Goal: Task Accomplishment & Management: Complete application form

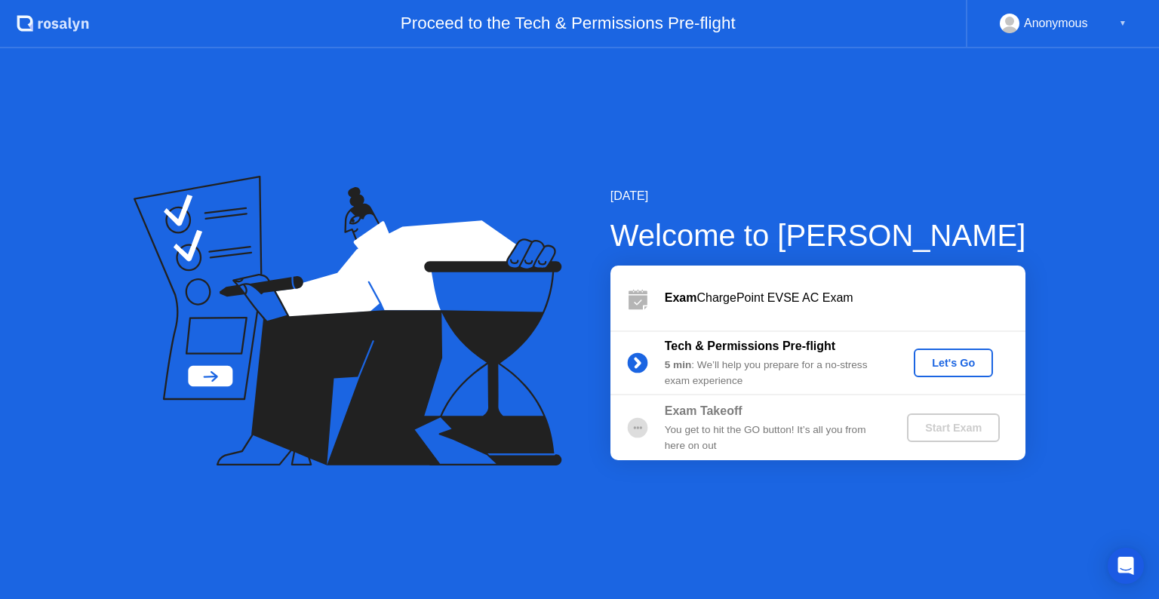
click at [961, 359] on div "Let's Go" at bounding box center [953, 363] width 67 height 12
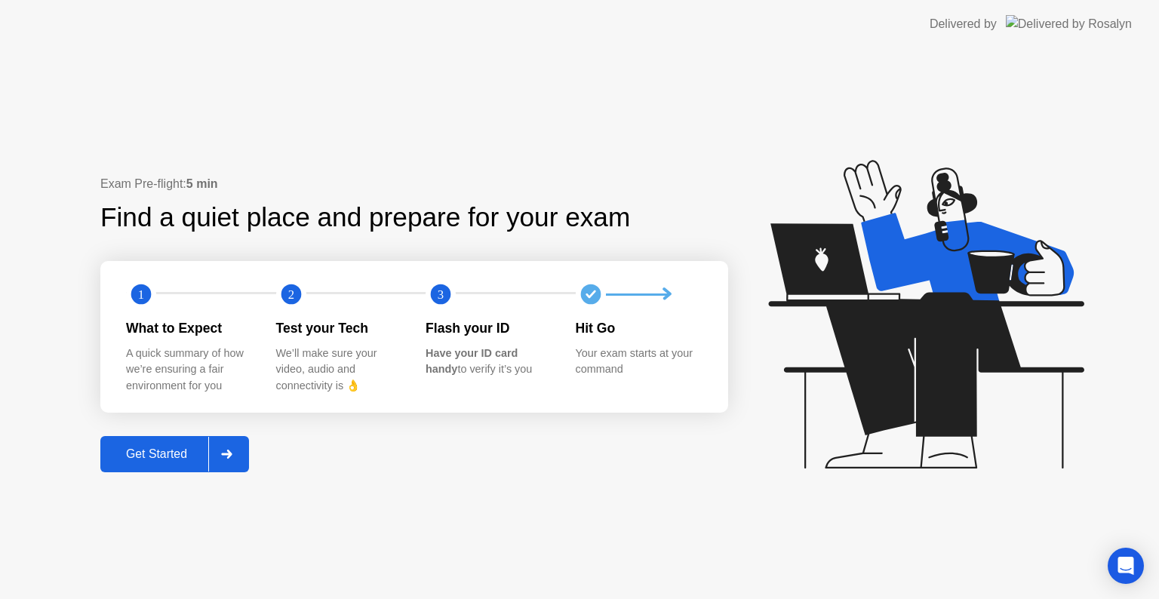
click at [154, 459] on div "Get Started" at bounding box center [156, 454] width 103 height 14
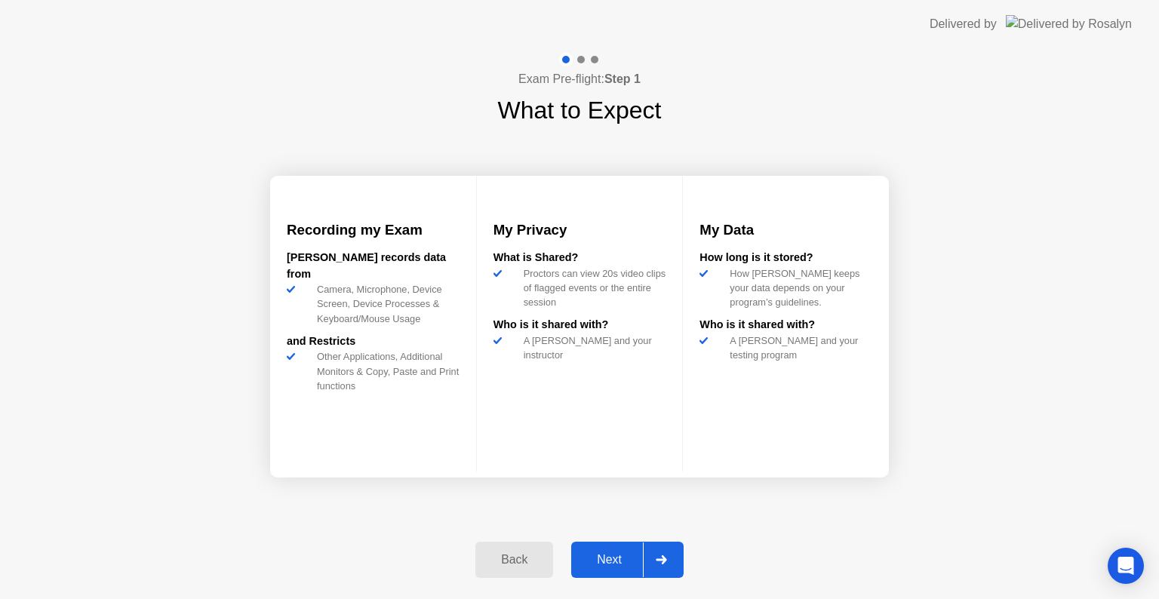
click at [610, 557] on div "Next" at bounding box center [609, 560] width 67 height 14
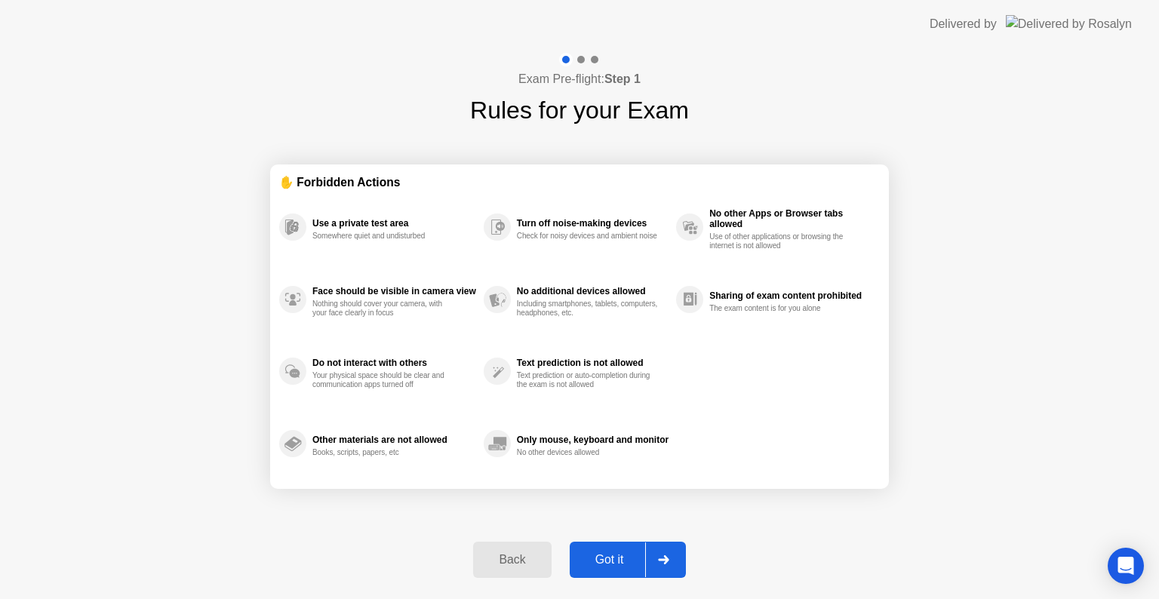
click at [613, 559] on div "Got it" at bounding box center [609, 560] width 71 height 14
select select "**********"
select select "*******"
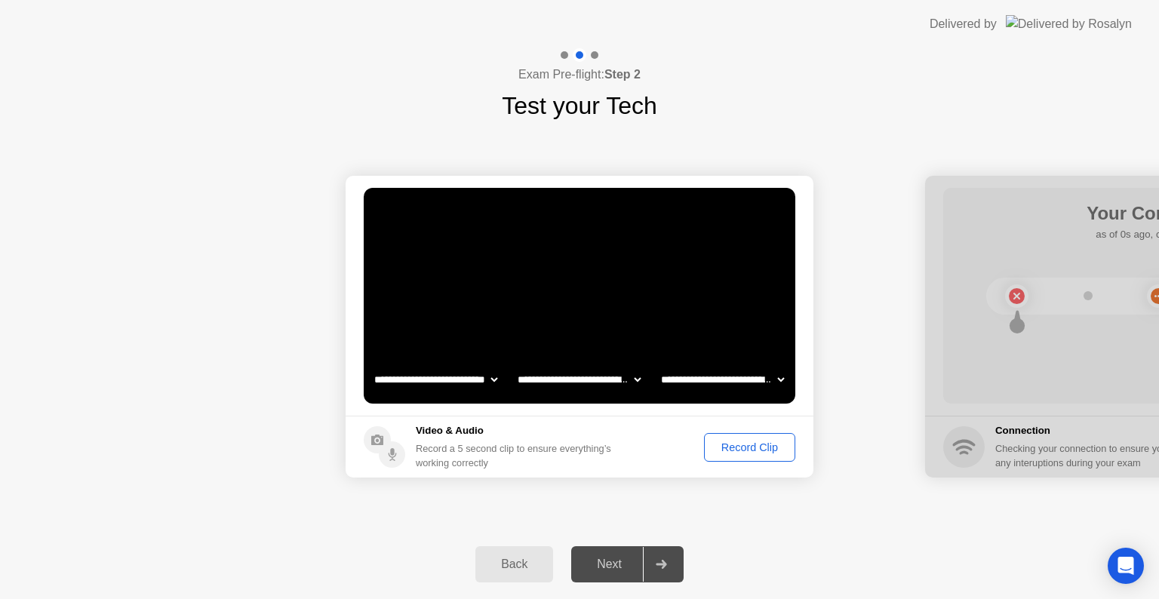
click at [734, 450] on div "Record Clip" at bounding box center [749, 447] width 81 height 12
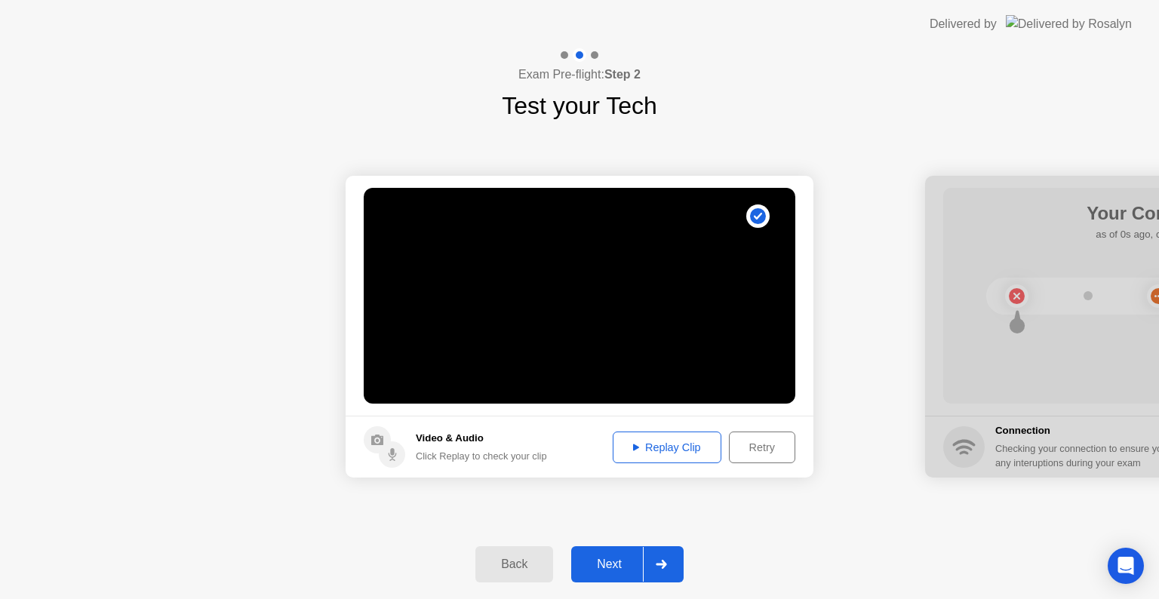
click at [677, 448] on div "Replay Clip" at bounding box center [667, 447] width 98 height 12
click at [603, 564] on div "Next" at bounding box center [609, 564] width 67 height 14
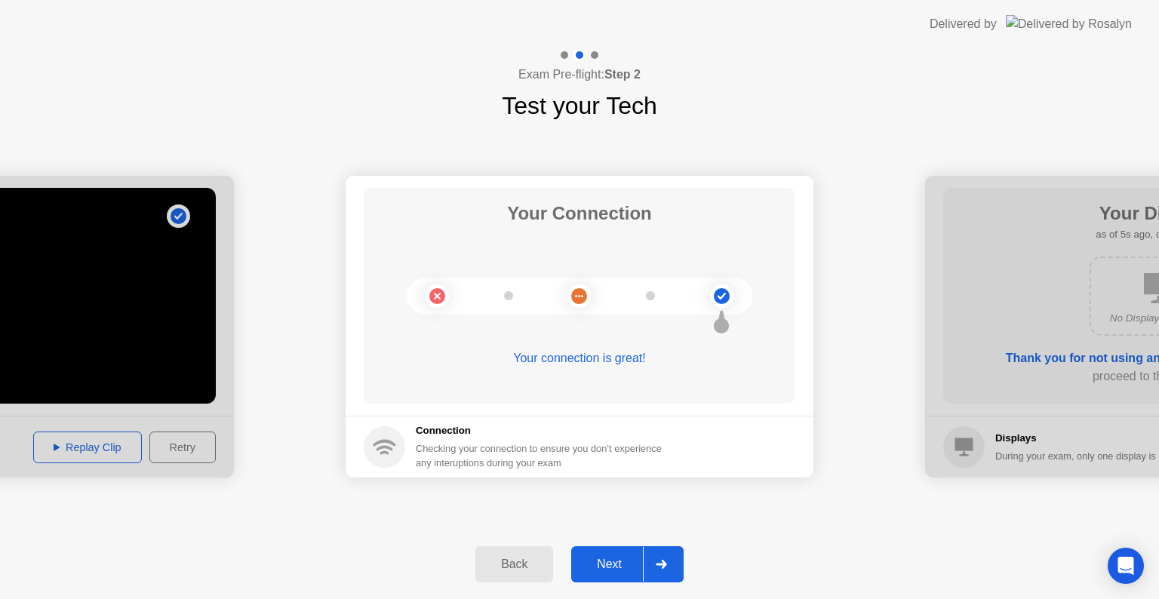
click at [610, 570] on div "Next" at bounding box center [609, 564] width 67 height 14
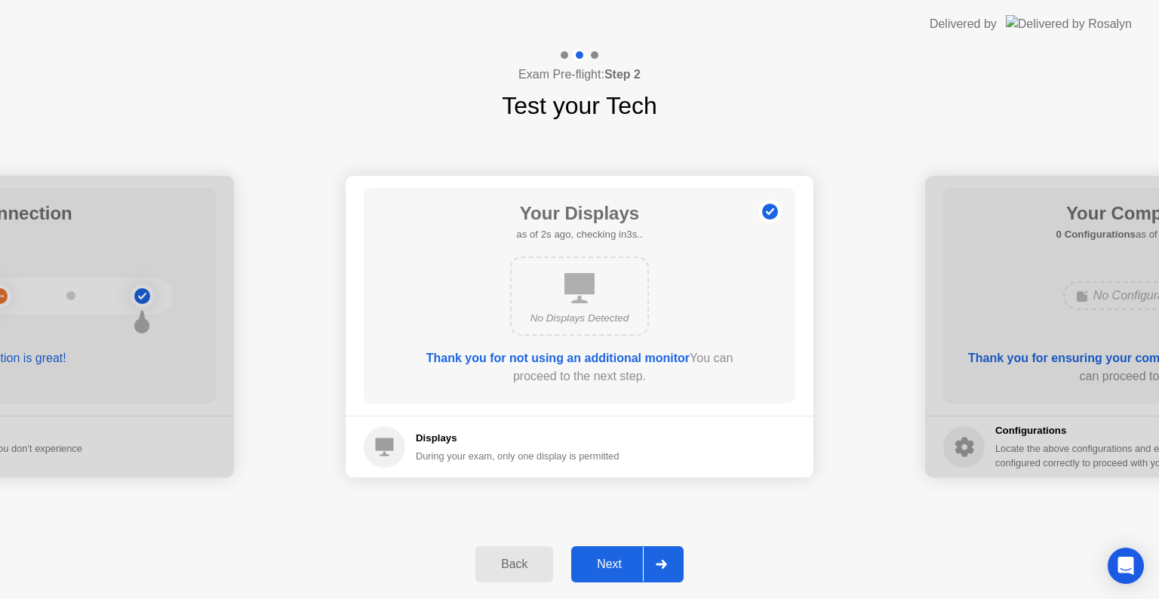
click at [610, 570] on div "Next" at bounding box center [609, 564] width 67 height 14
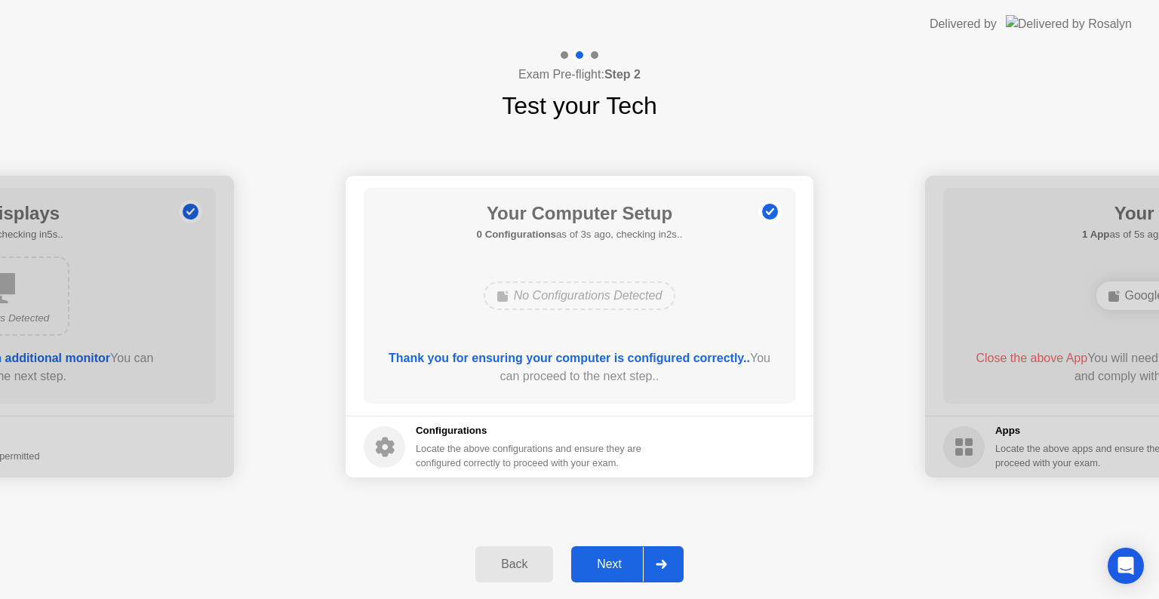
click at [610, 566] on div "Next" at bounding box center [609, 564] width 67 height 14
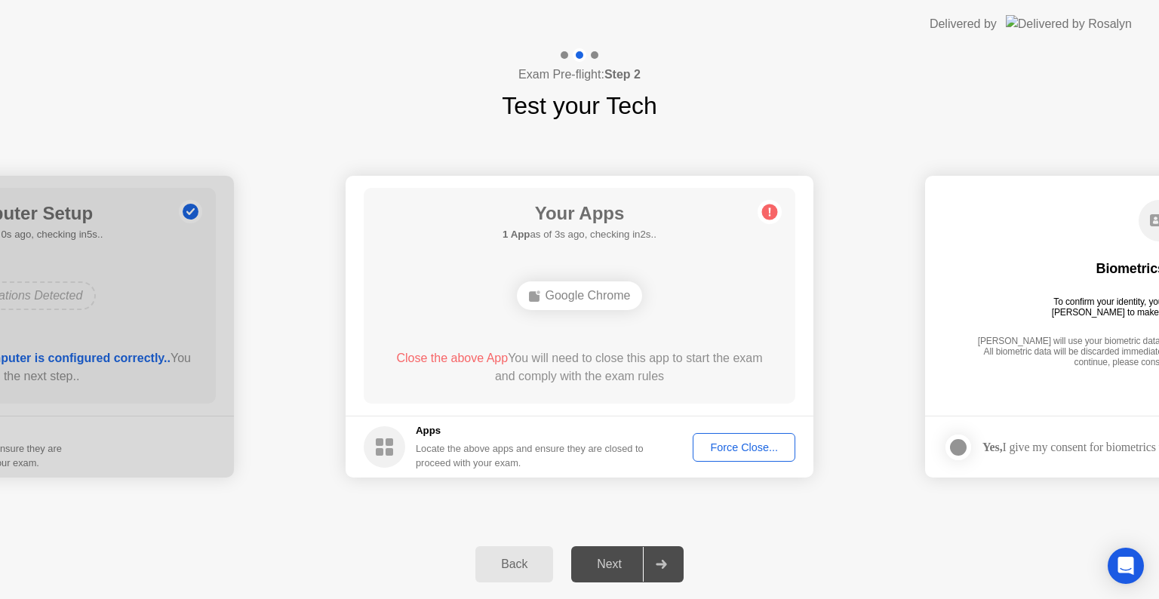
click at [754, 441] on div "Force Close..." at bounding box center [744, 447] width 92 height 12
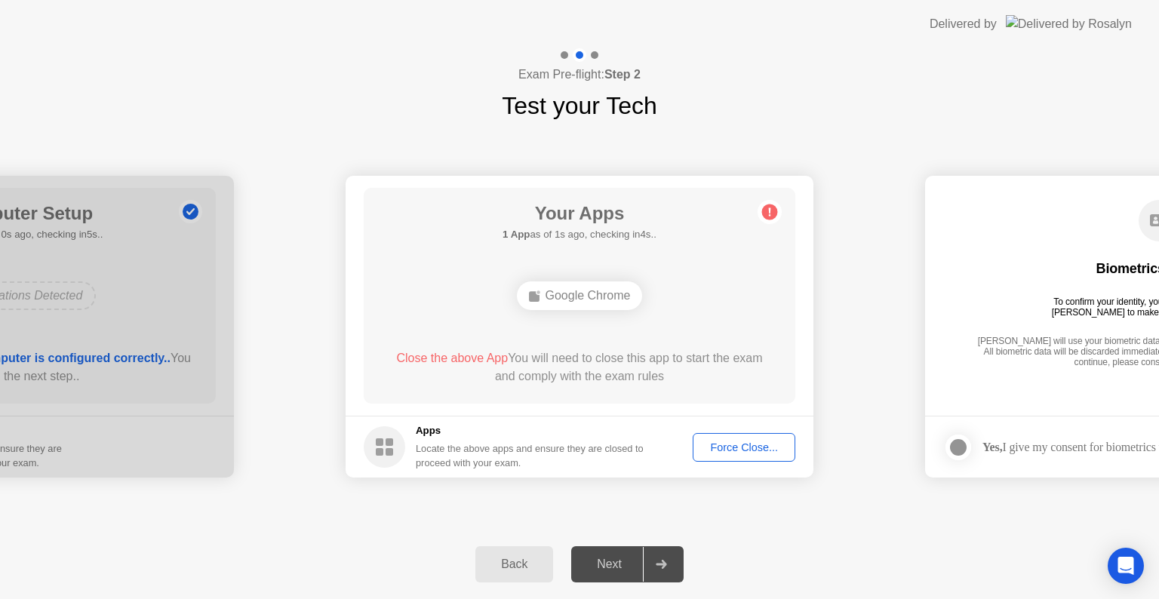
click at [719, 446] on div "Force Close..." at bounding box center [744, 447] width 92 height 12
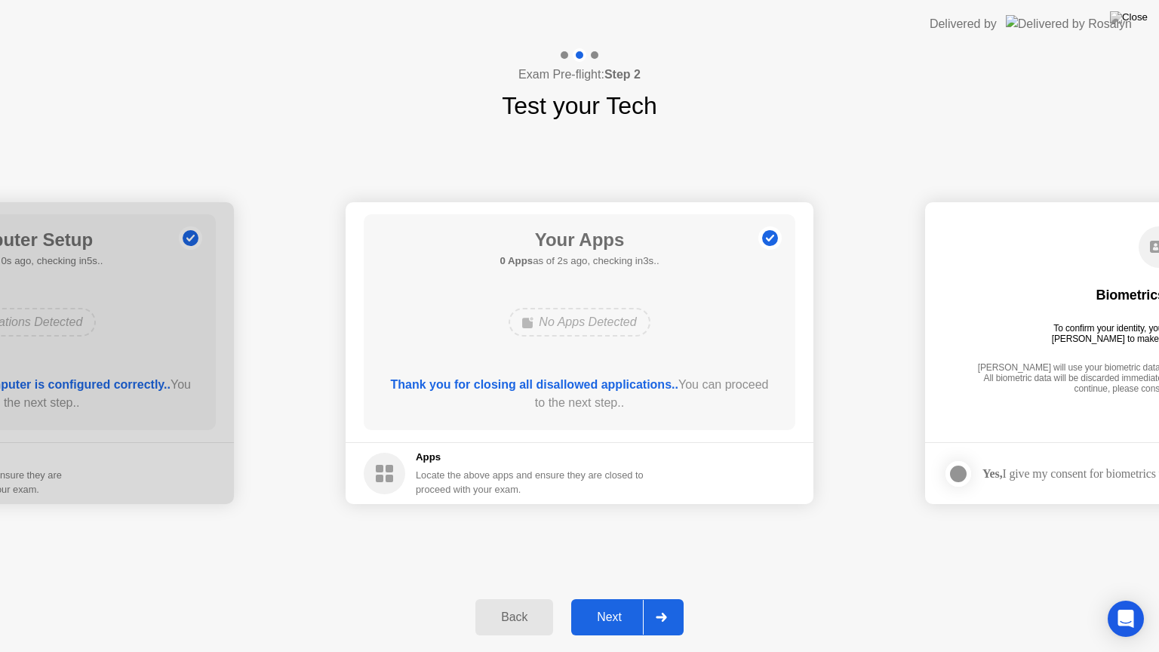
click at [594, 598] on div "Next" at bounding box center [609, 617] width 67 height 14
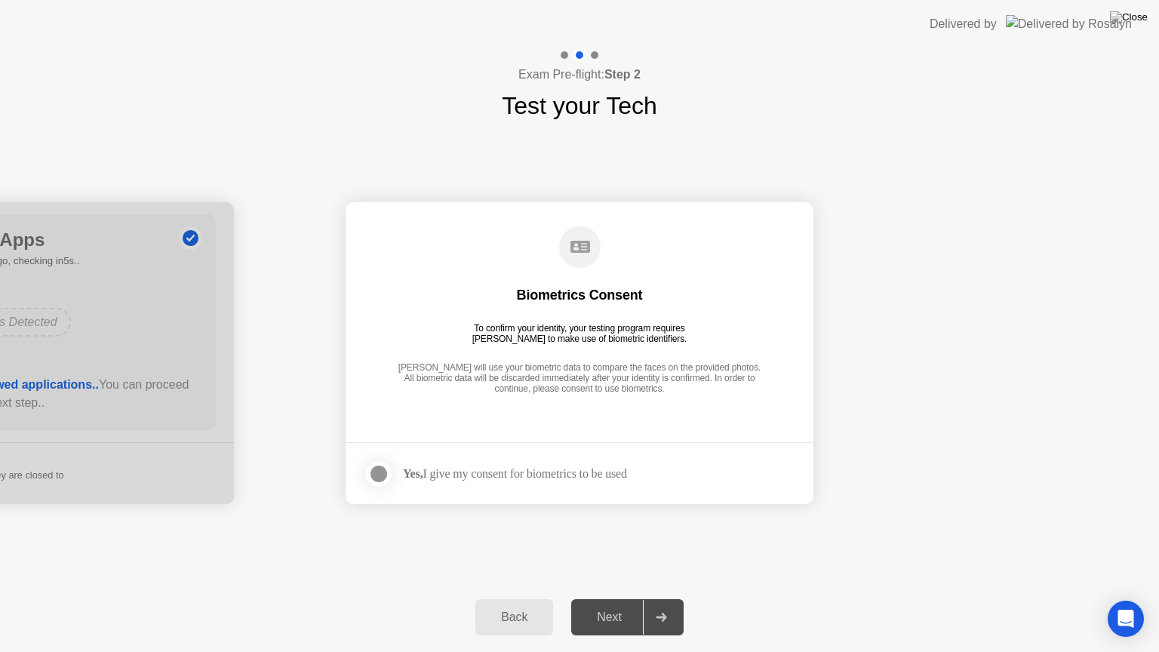
click at [377, 471] on div at bounding box center [379, 474] width 18 height 18
click at [619, 598] on div "Next" at bounding box center [609, 617] width 67 height 14
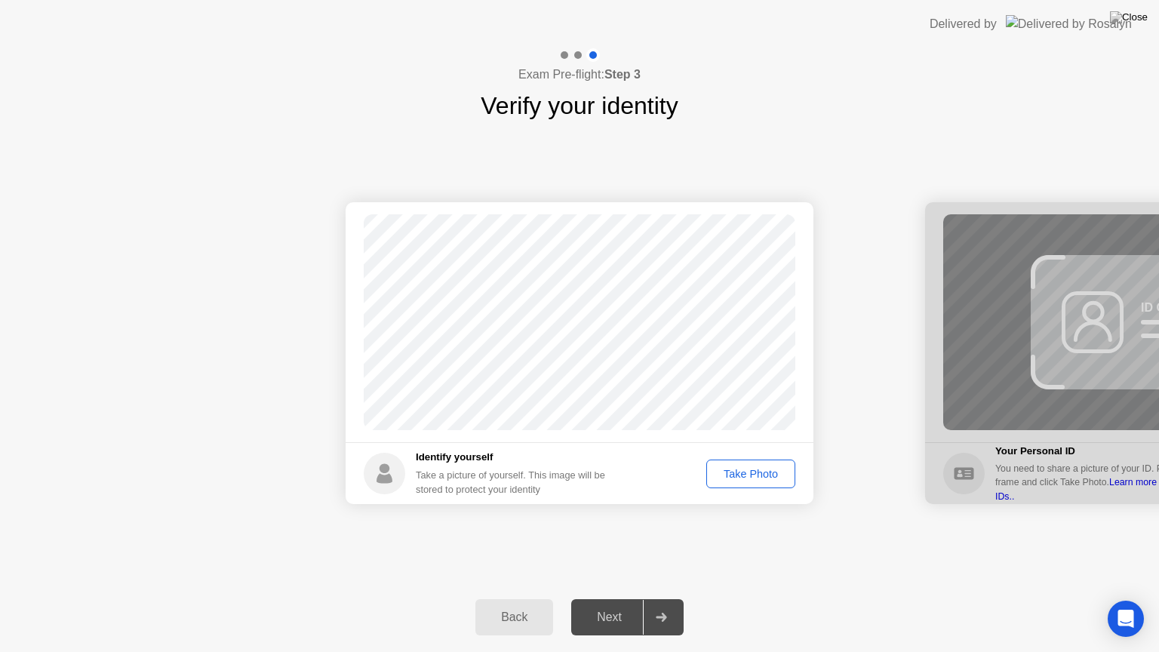
click at [735, 468] on div "Take Photo" at bounding box center [750, 474] width 78 height 12
click at [626, 598] on div "Next" at bounding box center [609, 617] width 67 height 14
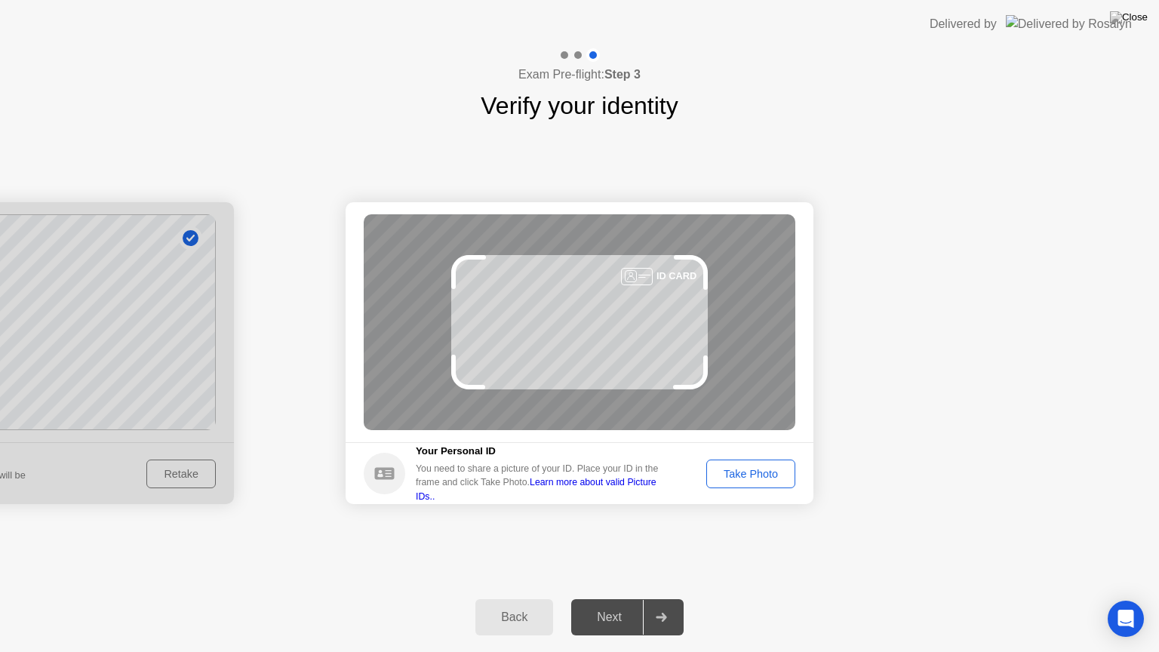
click at [741, 475] on div "Take Photo" at bounding box center [750, 474] width 78 height 12
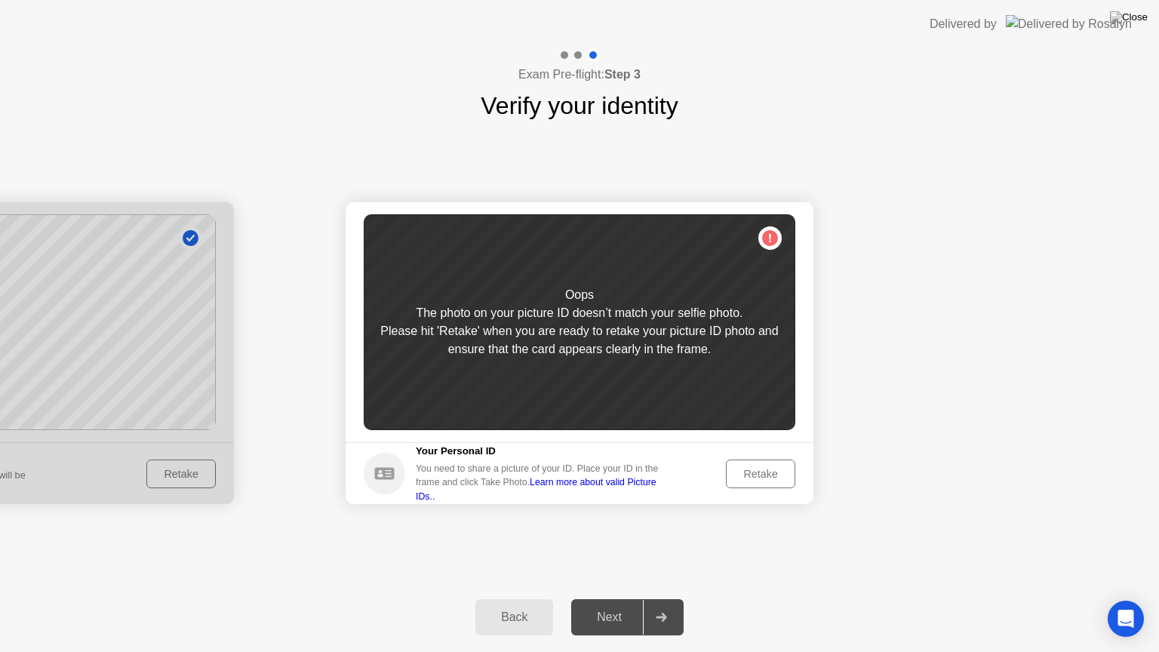
click at [736, 477] on div "Retake" at bounding box center [760, 474] width 59 height 12
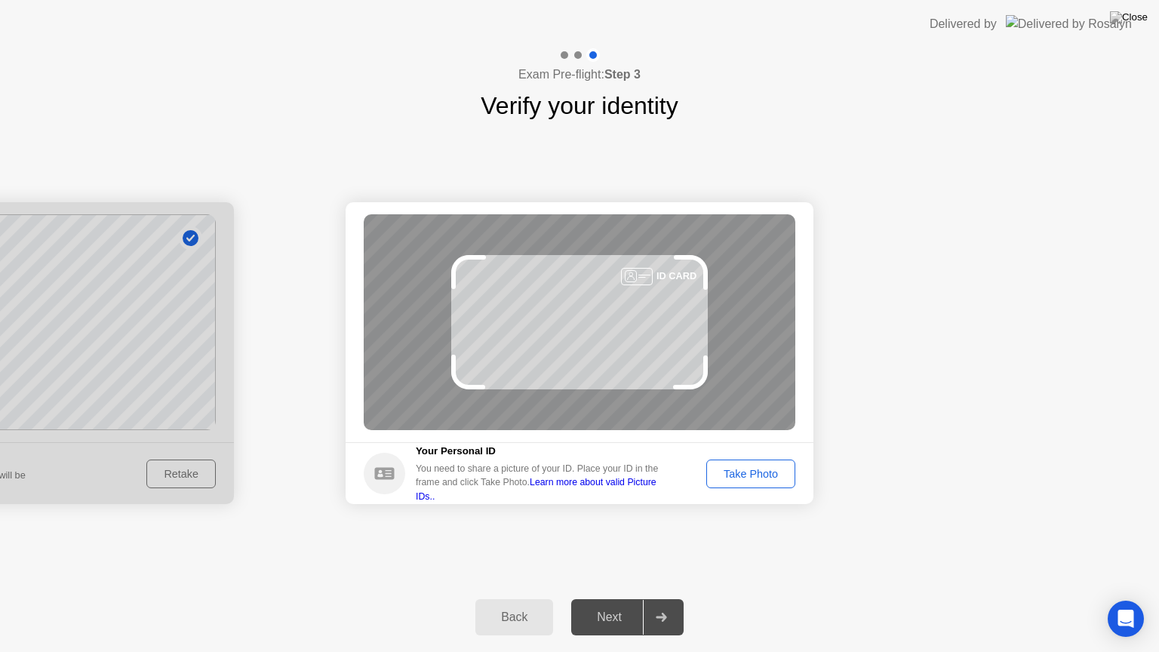
click at [736, 477] on div "Take Photo" at bounding box center [750, 474] width 78 height 12
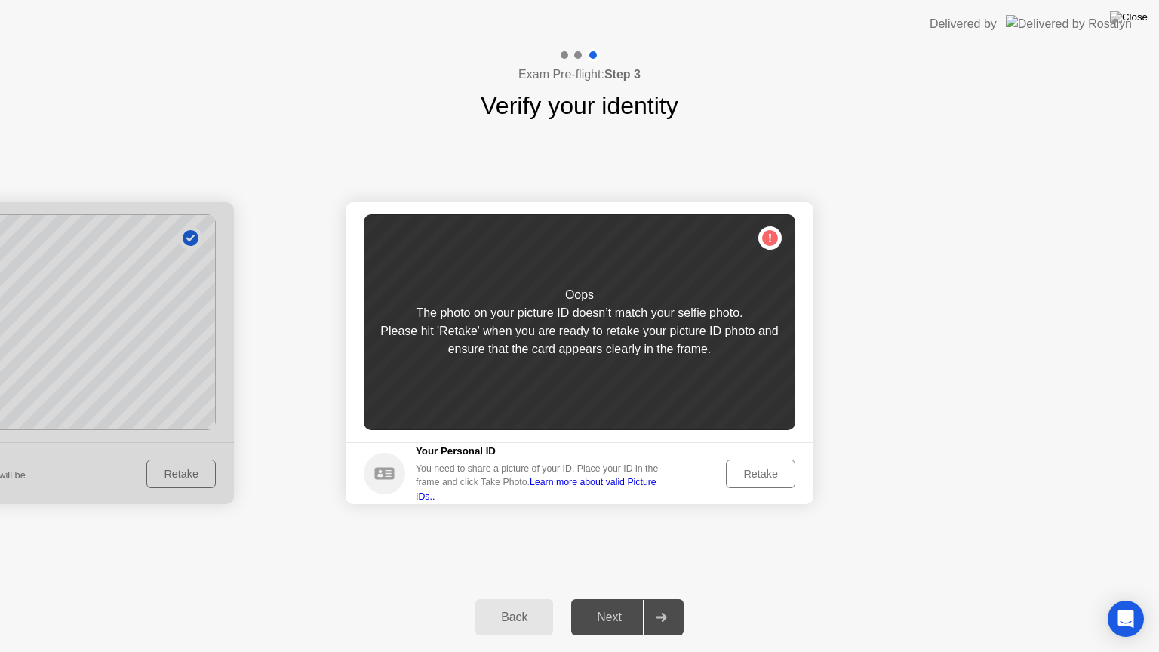
click at [747, 468] on div "Retake" at bounding box center [760, 474] width 59 height 12
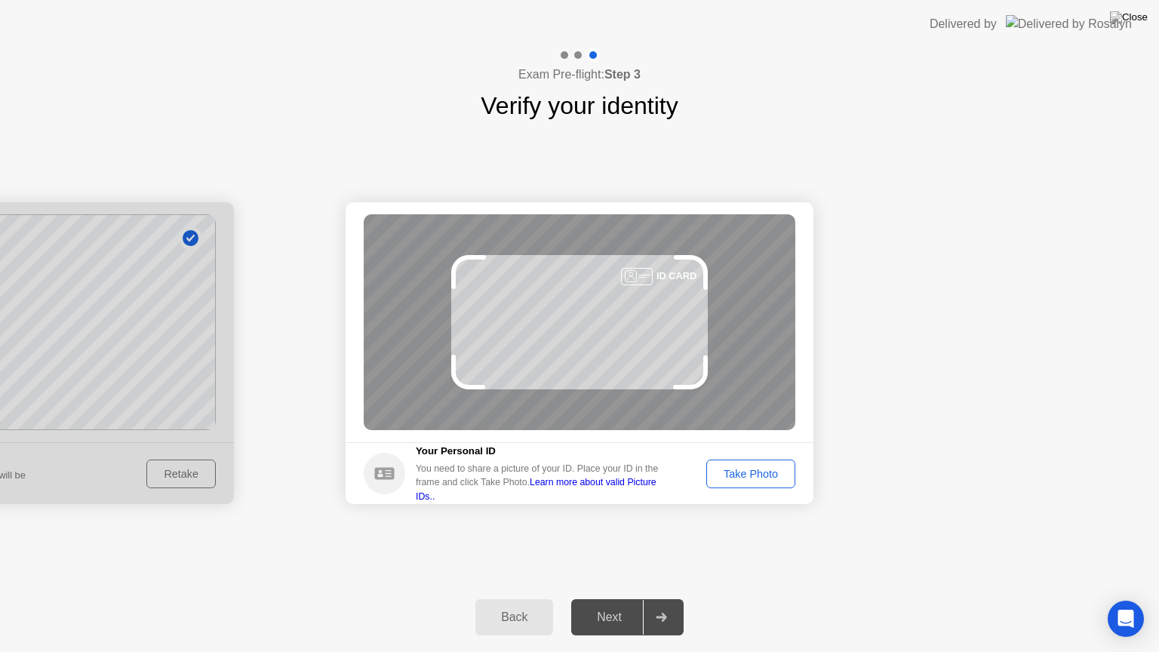
click at [747, 468] on div "Take Photo" at bounding box center [750, 474] width 78 height 12
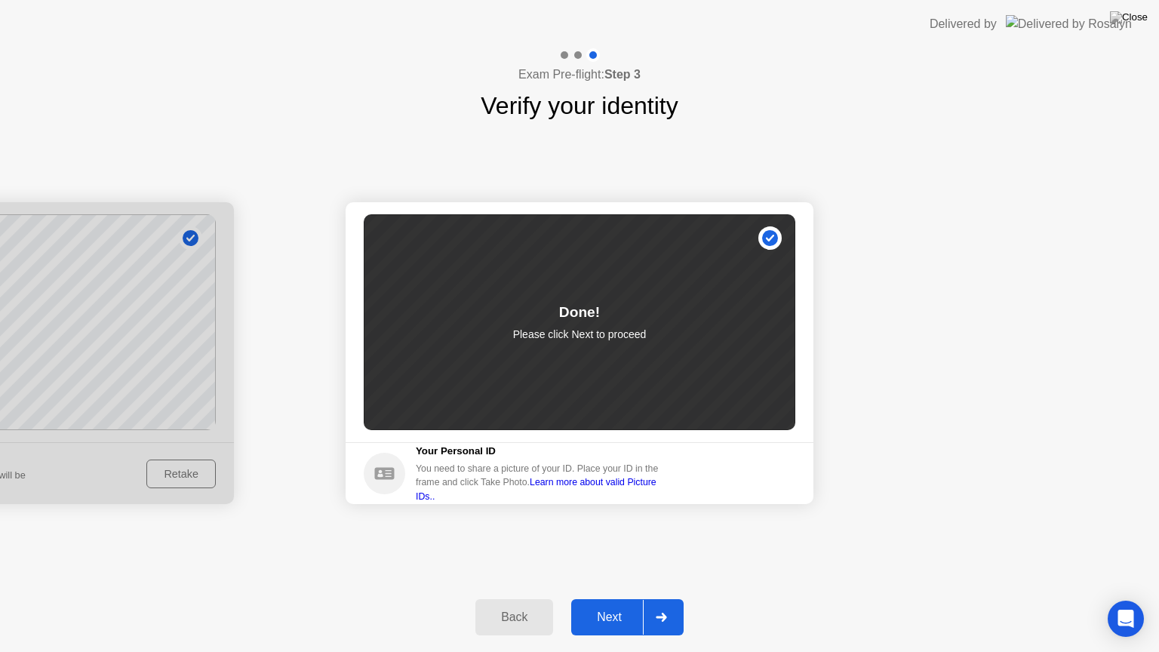
click at [593, 598] on div "Next" at bounding box center [609, 617] width 67 height 14
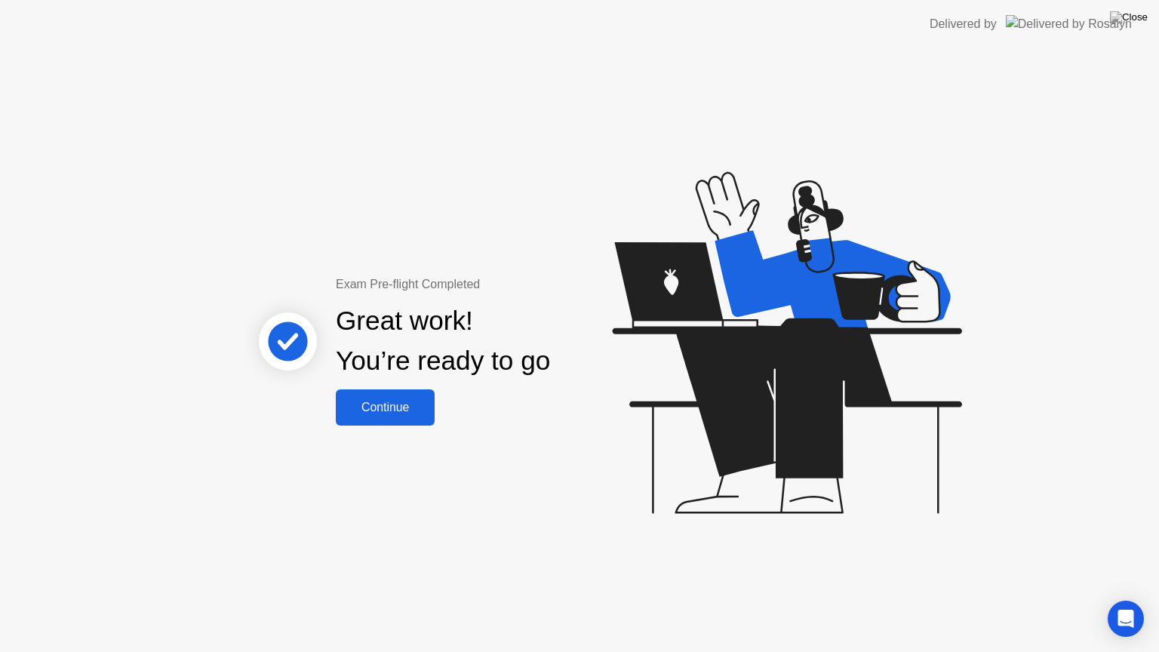
click at [407, 414] on div "Continue" at bounding box center [385, 408] width 90 height 14
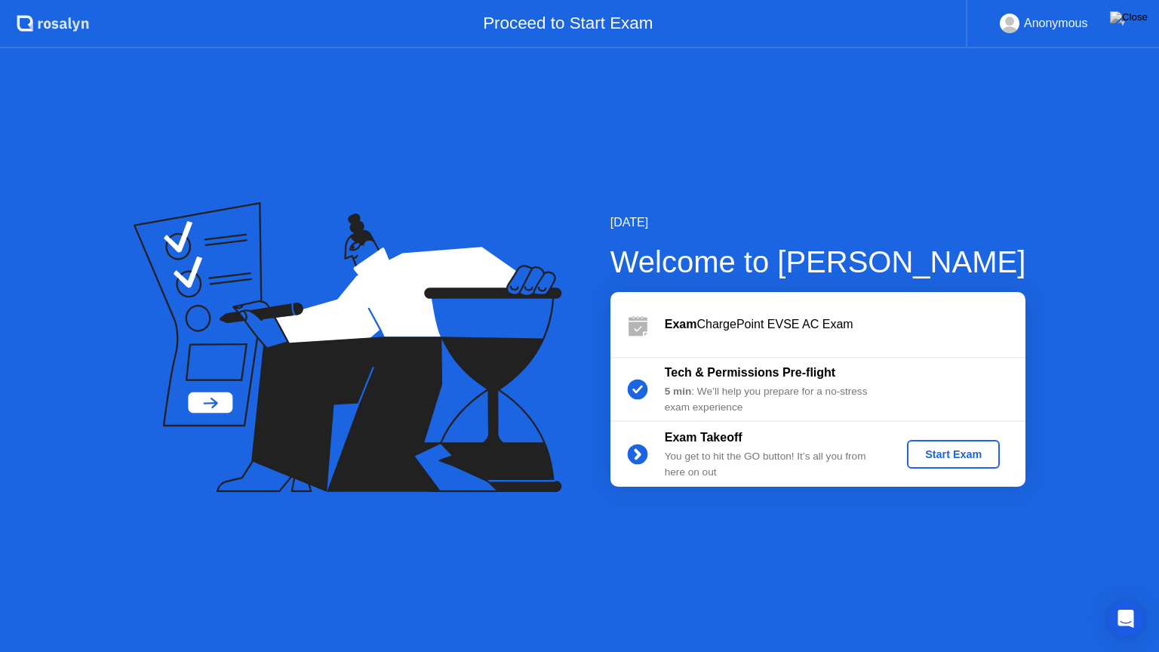
click at [937, 453] on div "Start Exam" at bounding box center [953, 454] width 81 height 12
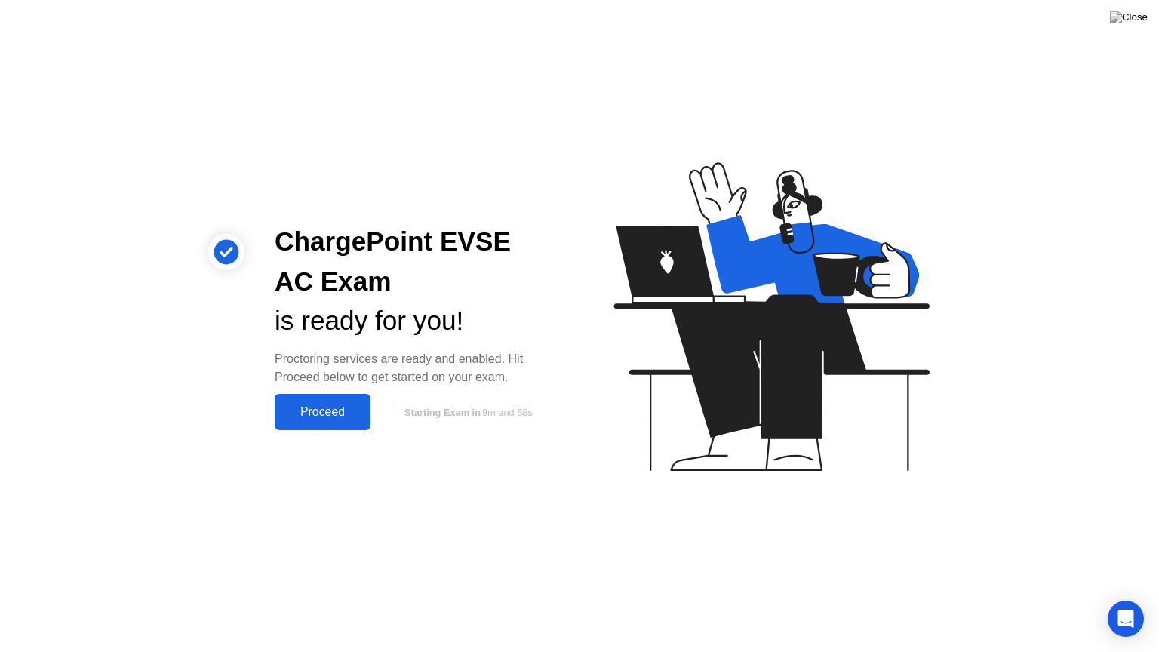
click at [353, 419] on div "Proceed" at bounding box center [322, 412] width 87 height 14
